Goal: Complete application form

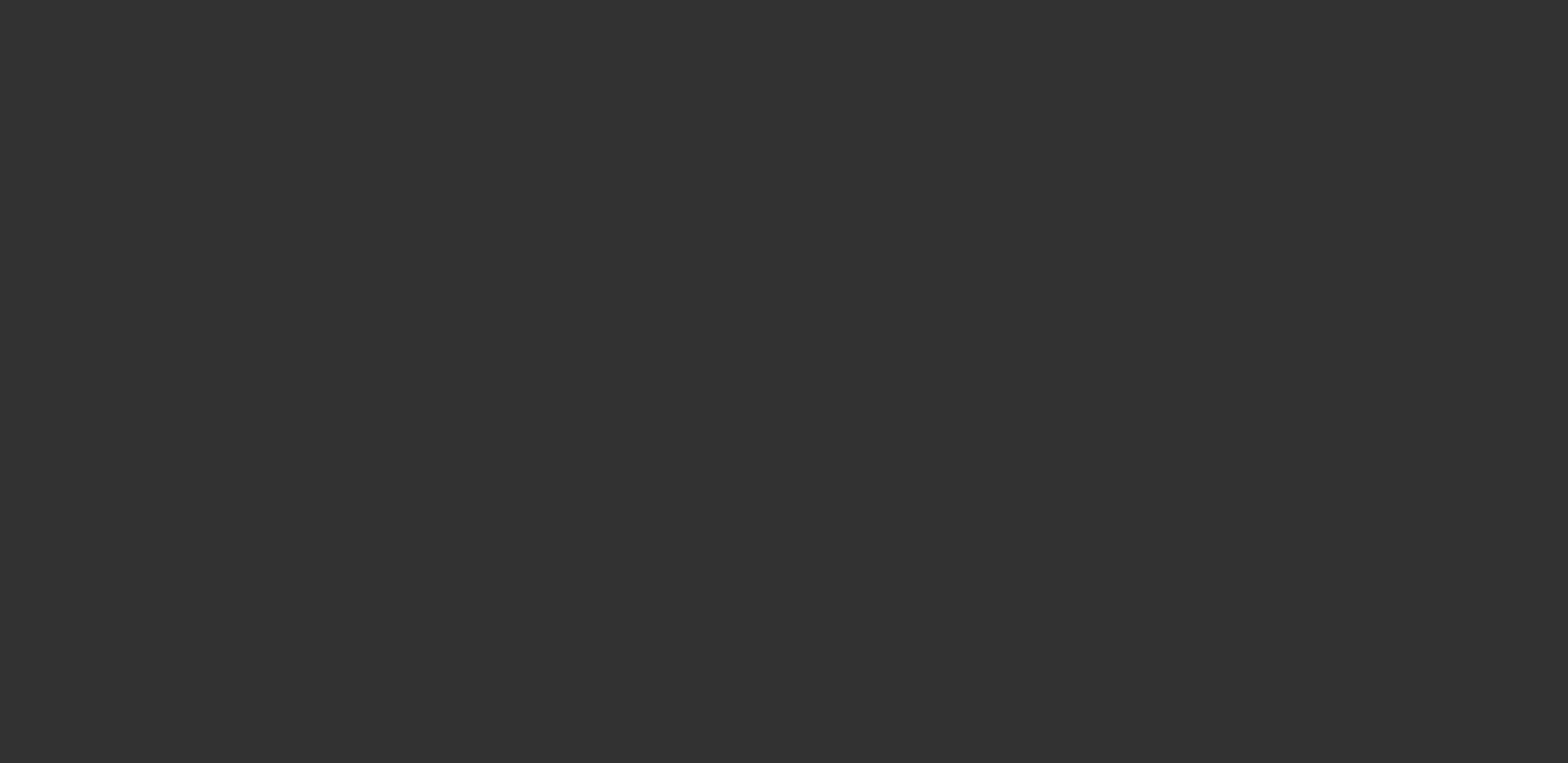
select select "3"
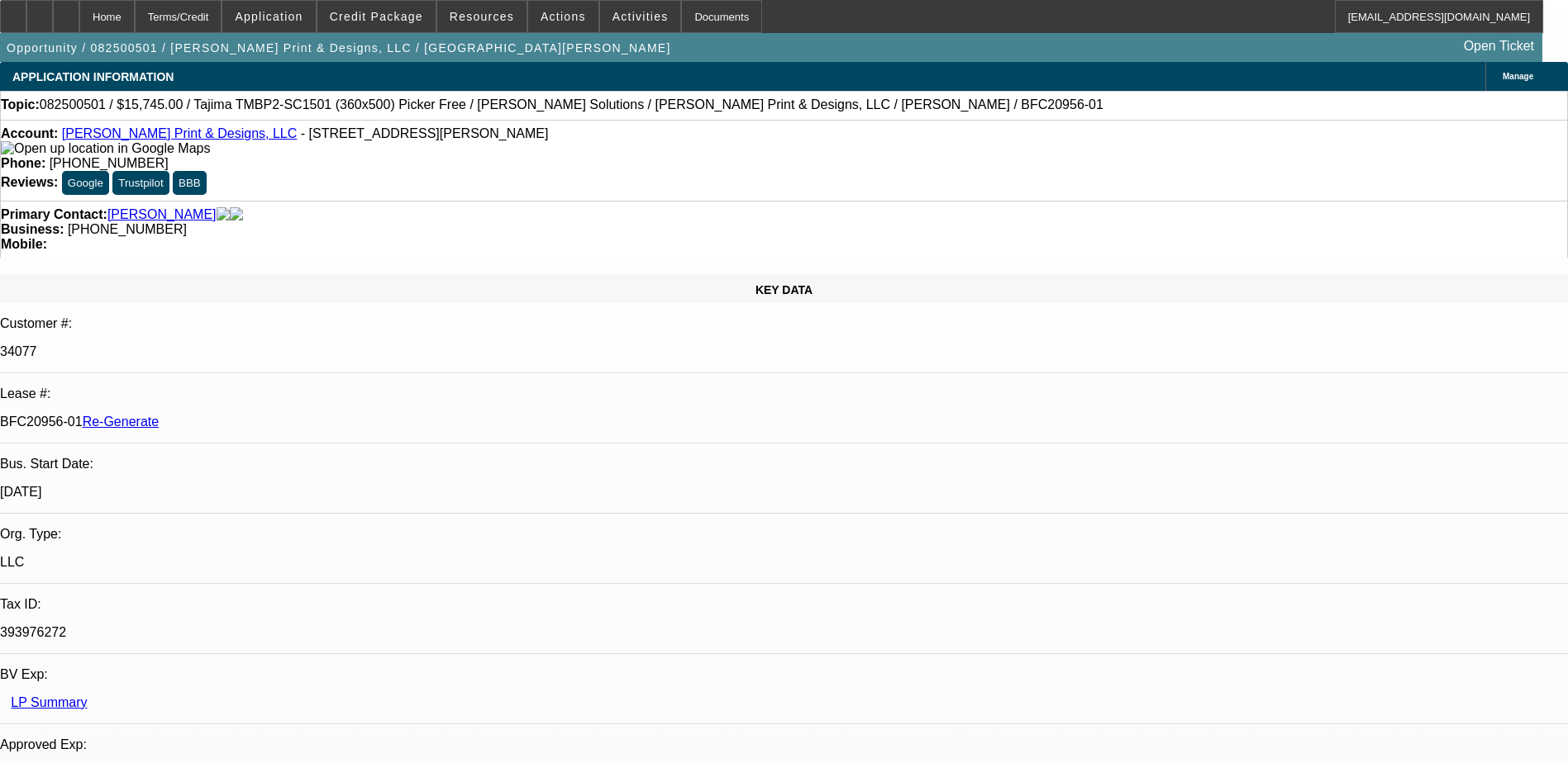
select select "0"
select select "2"
select select "0"
select select "1"
select select "2"
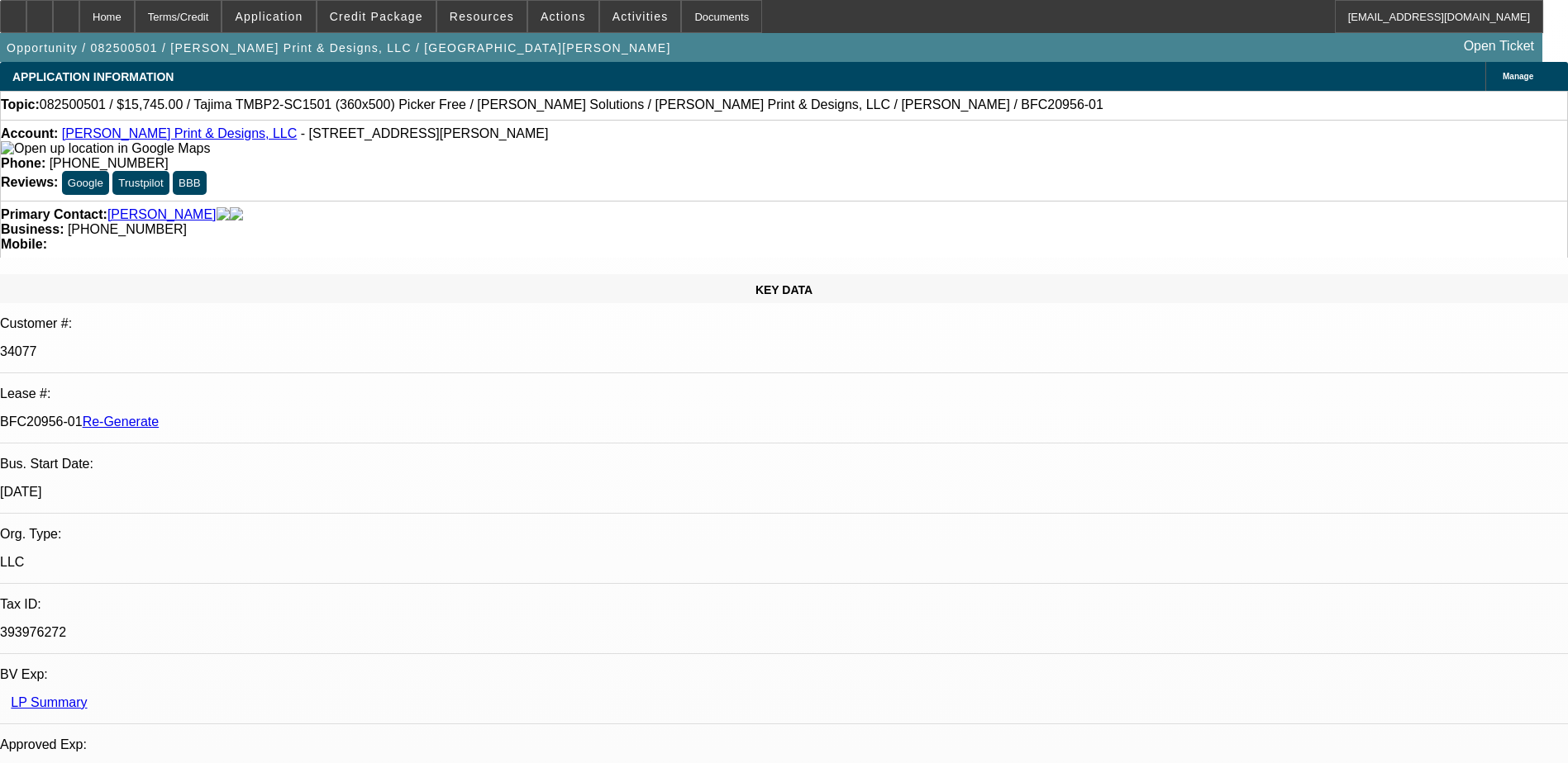
select select "6"
click at [681, 18] on div "Documents" at bounding box center [721, 16] width 81 height 33
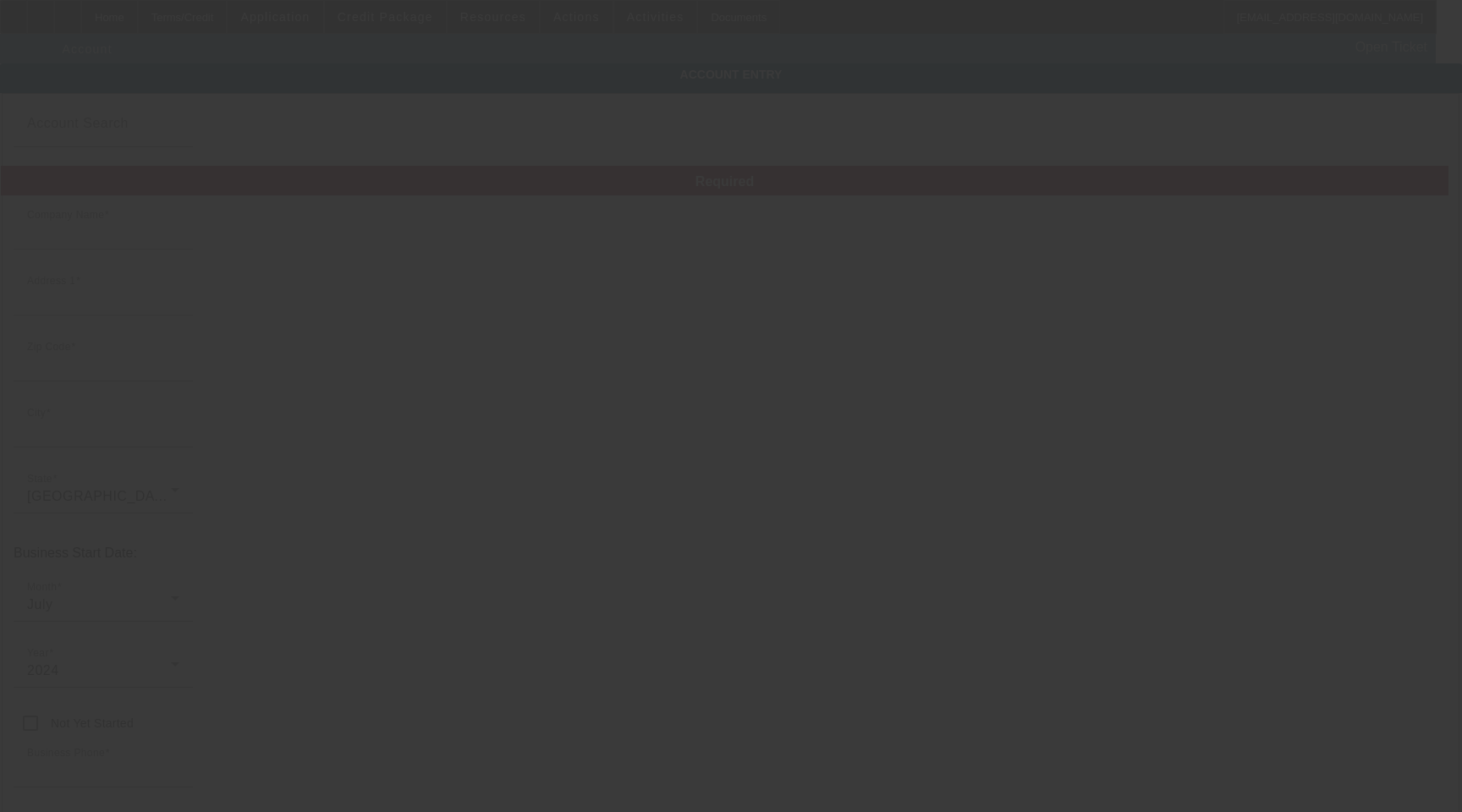
type input "[PERSON_NAME] Print & Designs, LLC"
type input "[STREET_ADDRESS][PERSON_NAME]"
type input "76179"
type input "Saginaw"
type input "[PHONE_NUMBER]"
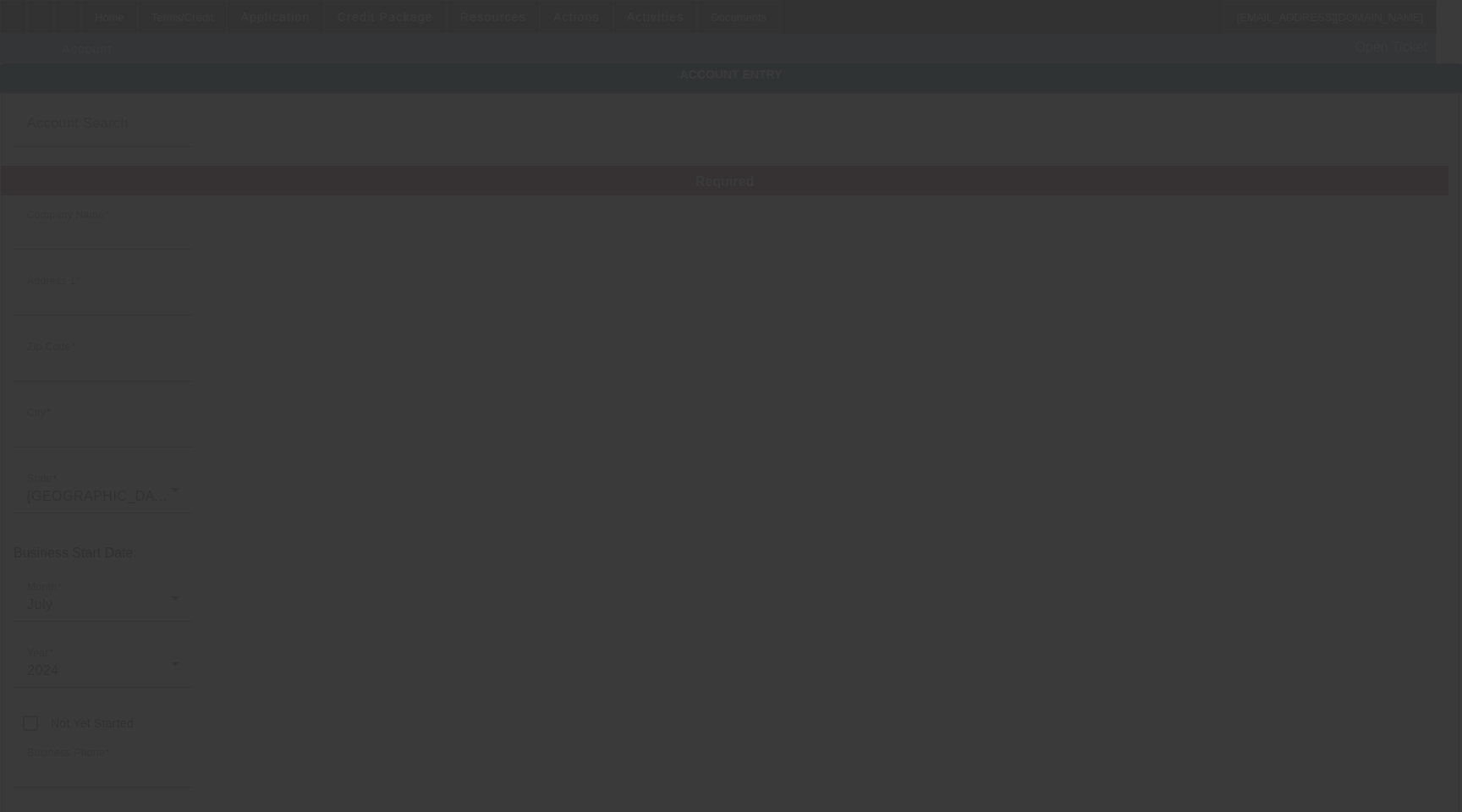
type input "[EMAIL_ADDRESS][DOMAIN_NAME]"
type input "Tarrant"
type input "393976272"
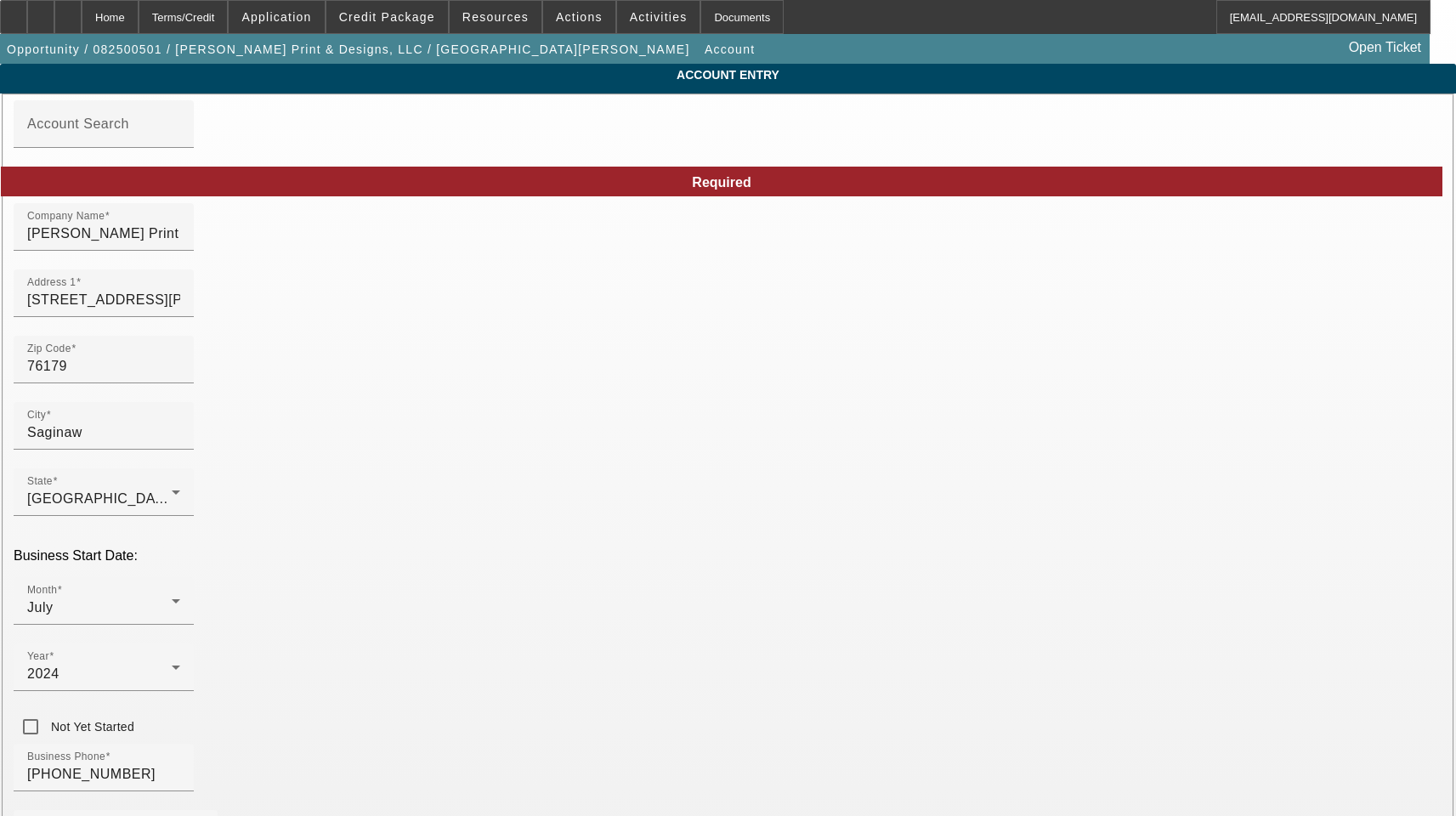
type input "[DATE]"
drag, startPoint x: 1083, startPoint y: 735, endPoint x: 958, endPoint y: 730, distance: 125.1
paste input "-"
type input "[US_EMPLOYER_IDENTIFICATION_NUMBER]"
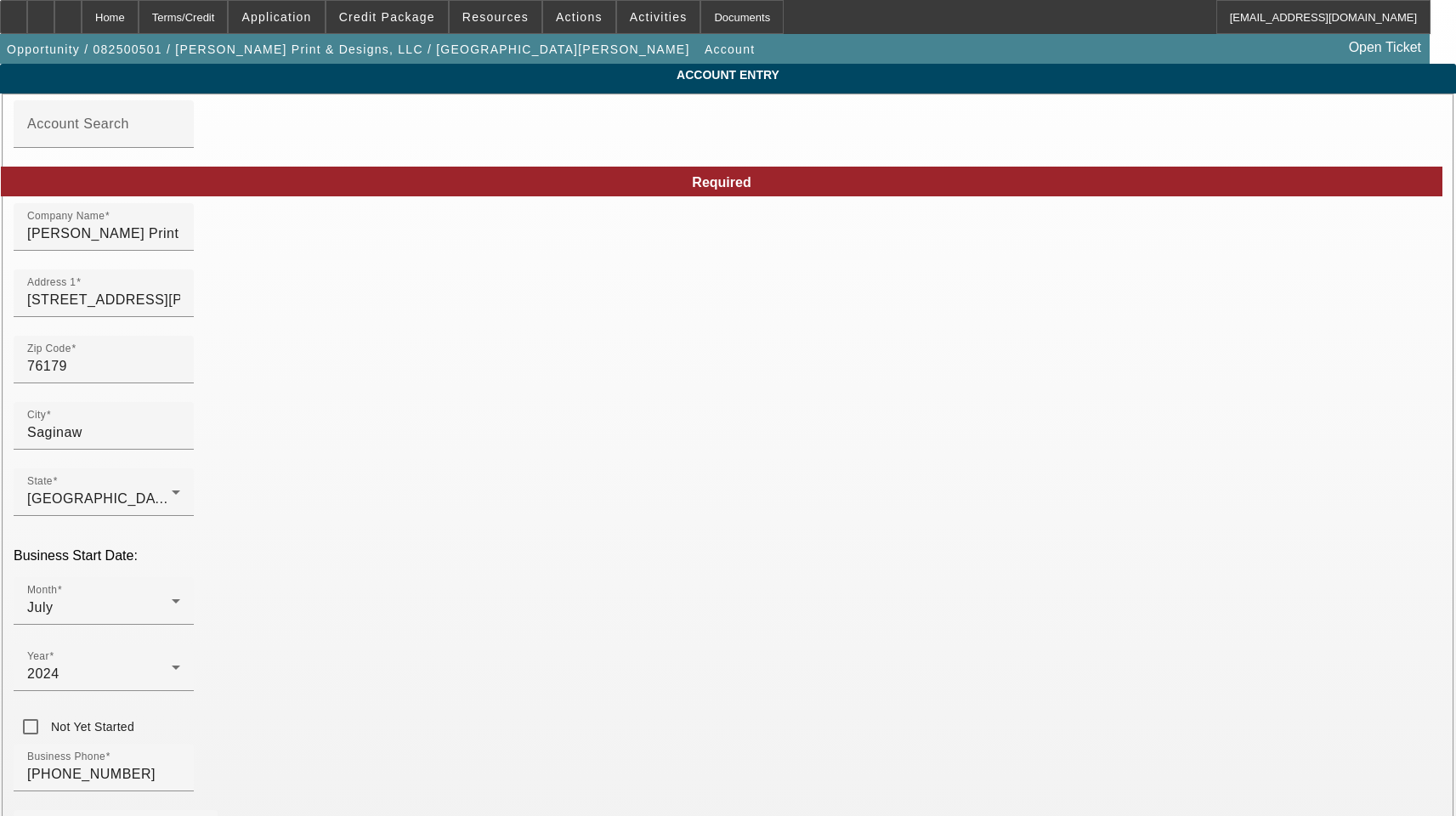
drag, startPoint x: 1108, startPoint y: 741, endPoint x: 986, endPoint y: 727, distance: 122.8
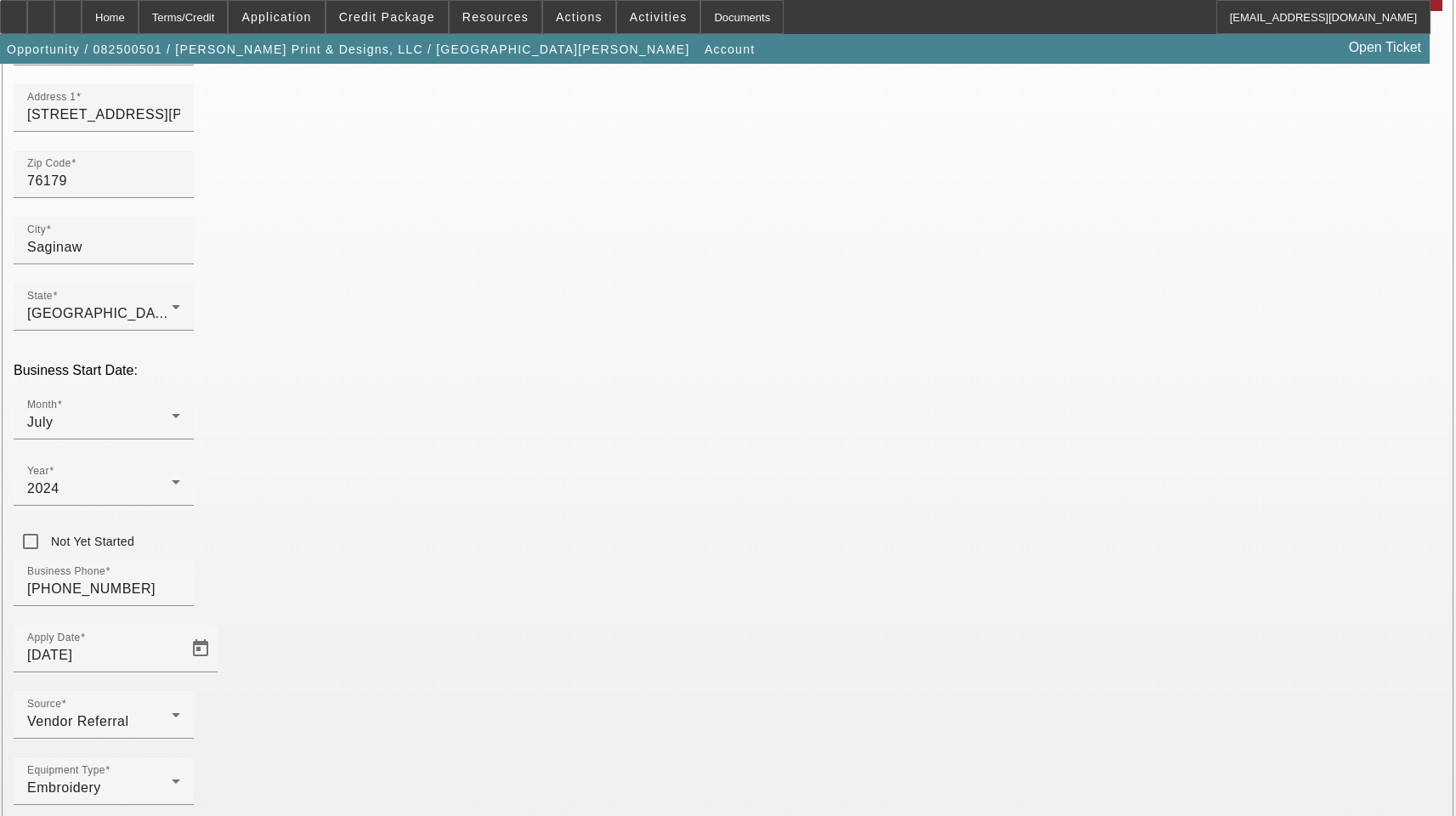
scroll to position [186, 0]
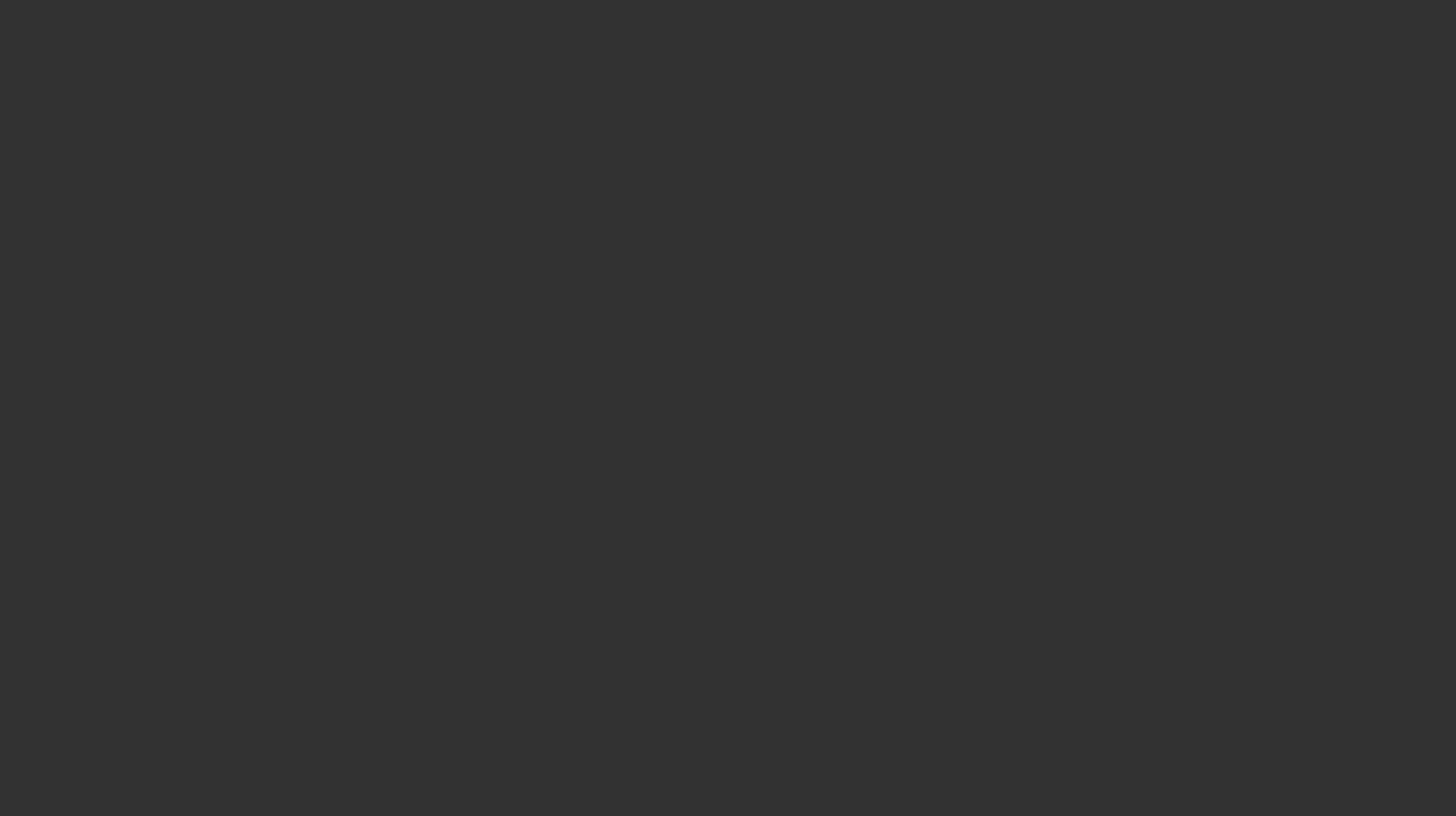
select select "3"
